Goal: Find specific page/section: Find specific page/section

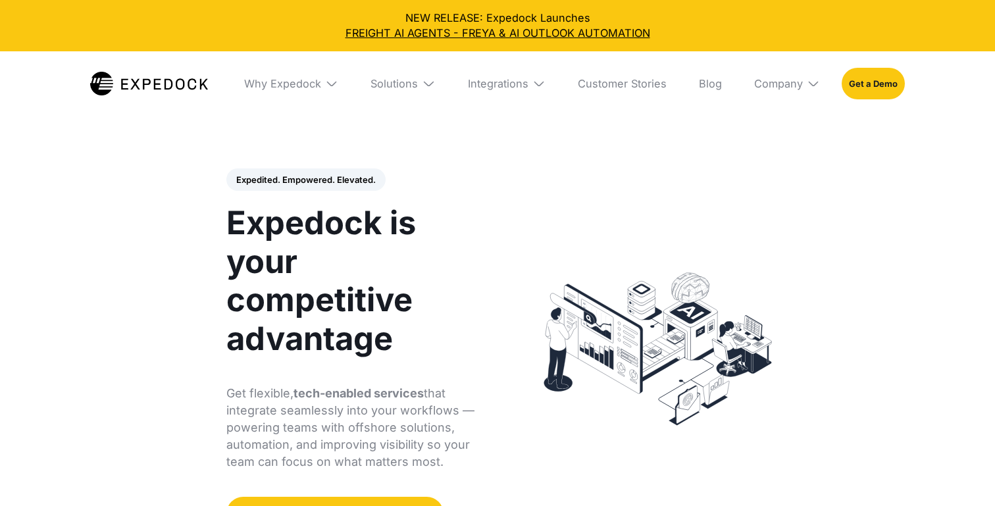
select select
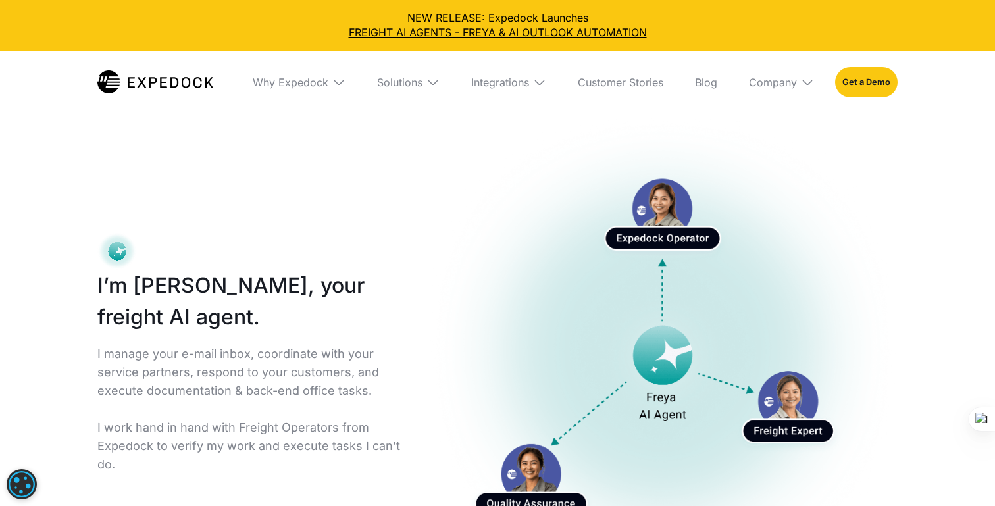
select select
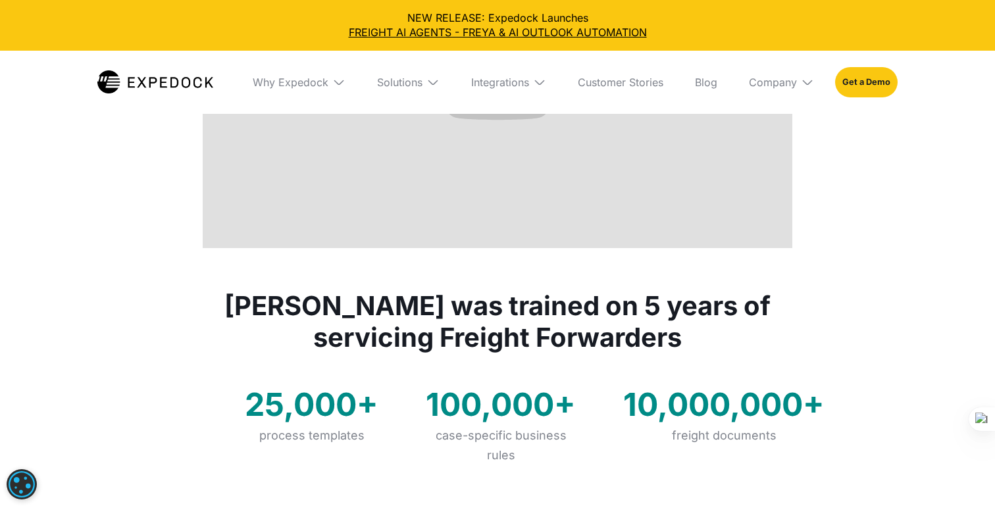
scroll to position [814, 0]
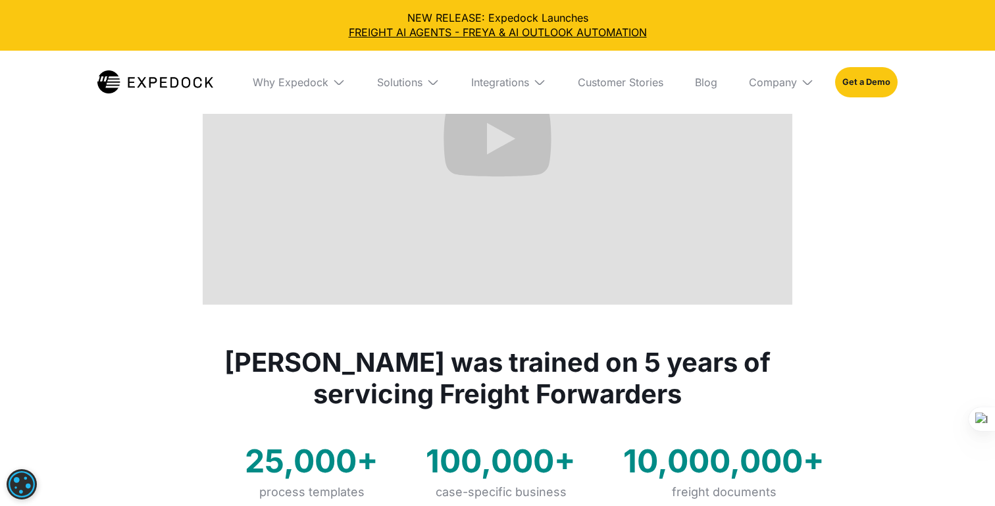
click at [167, 83] on img at bounding box center [155, 81] width 116 height 23
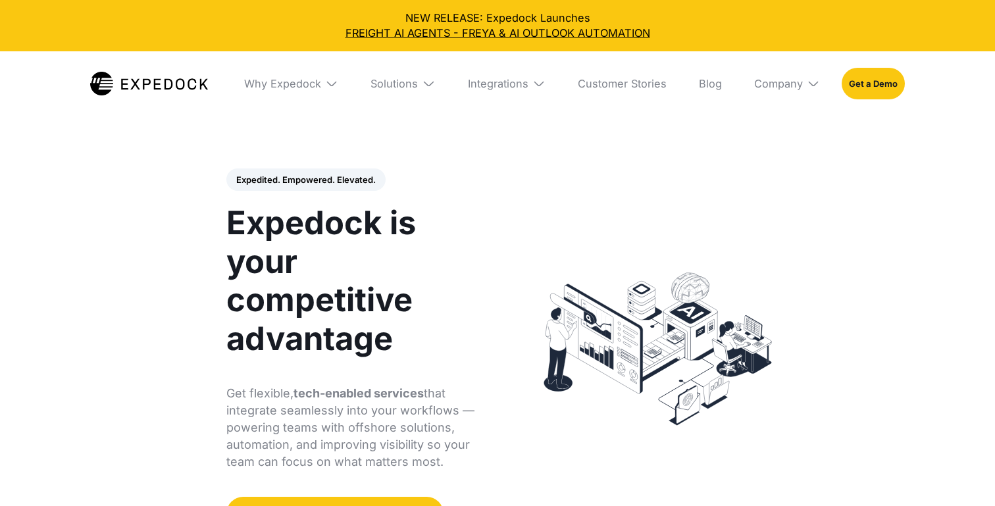
select select
